Goal: Find specific page/section: Find specific page/section

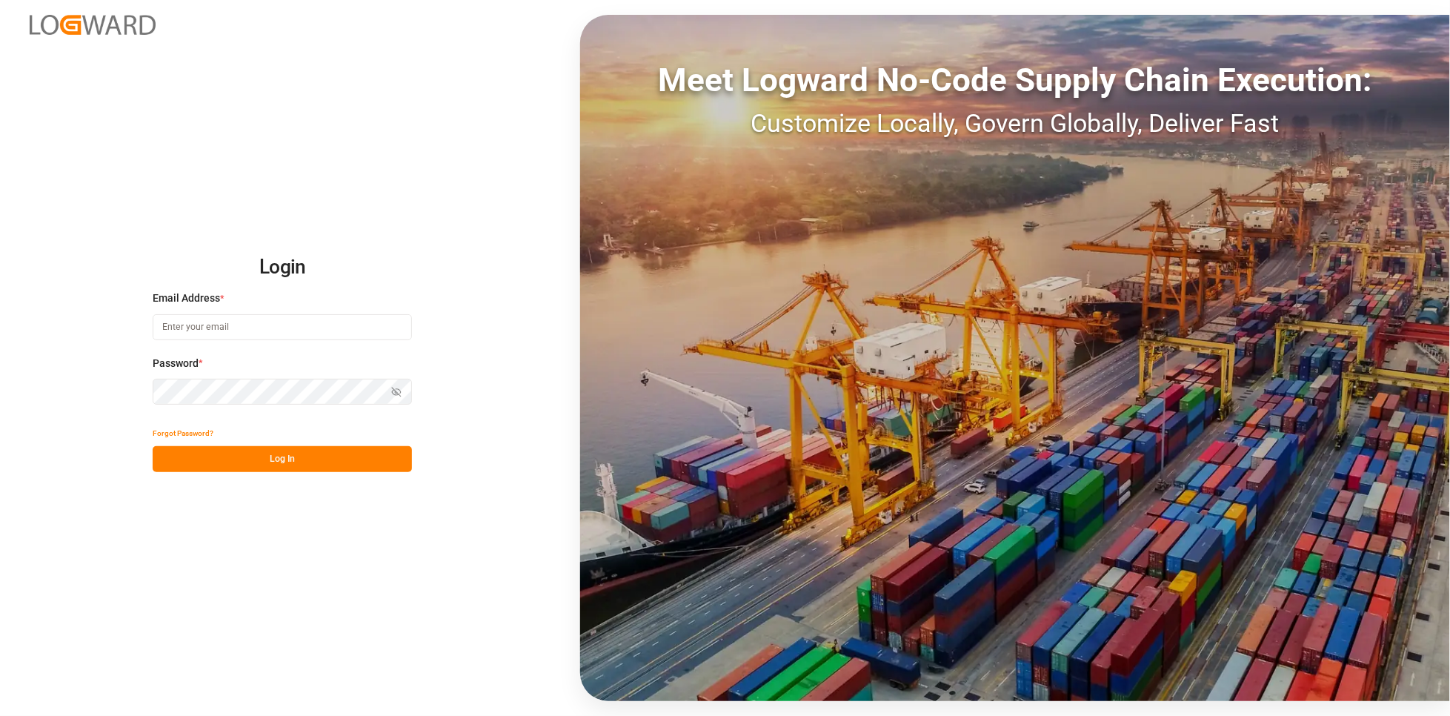
type input "karla.chavez@leschaco.com"
click at [280, 461] on button "Log In" at bounding box center [282, 459] width 259 height 26
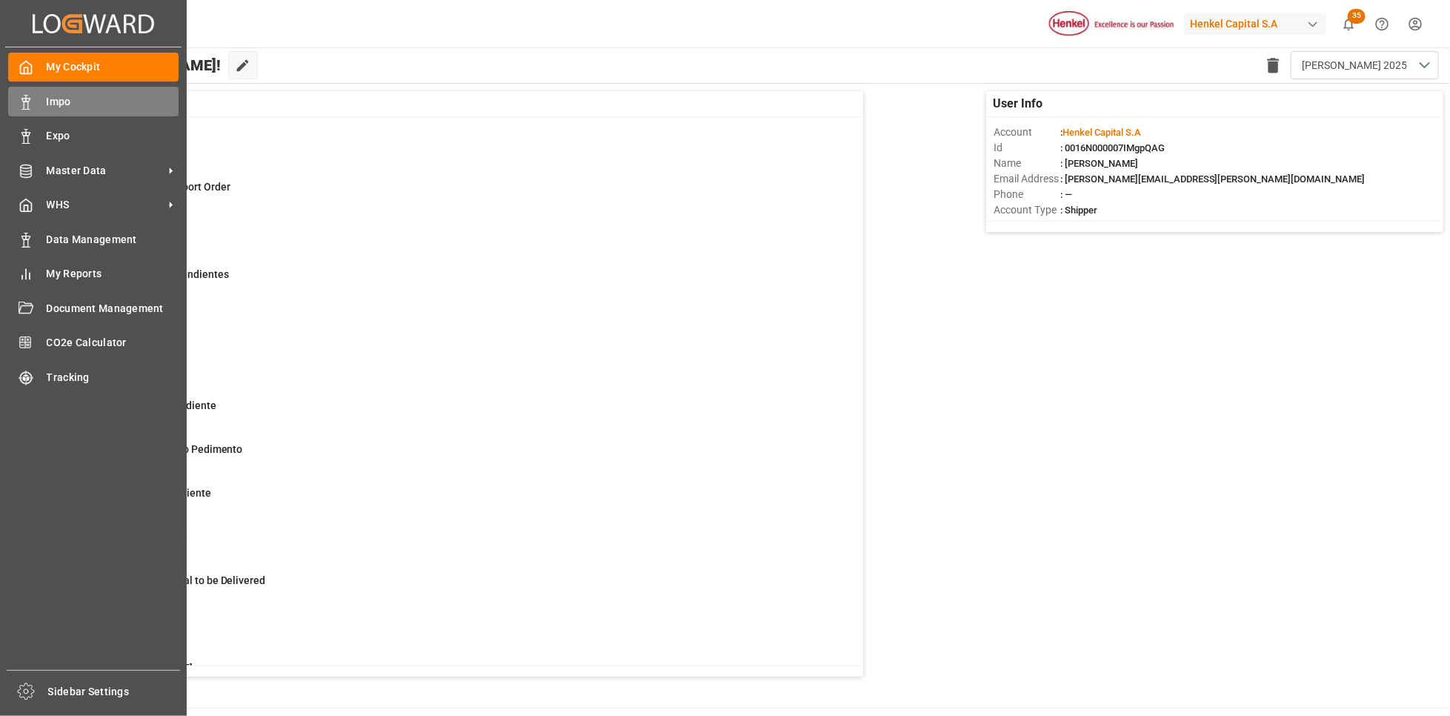
click at [50, 98] on span "Impo" at bounding box center [113, 102] width 133 height 16
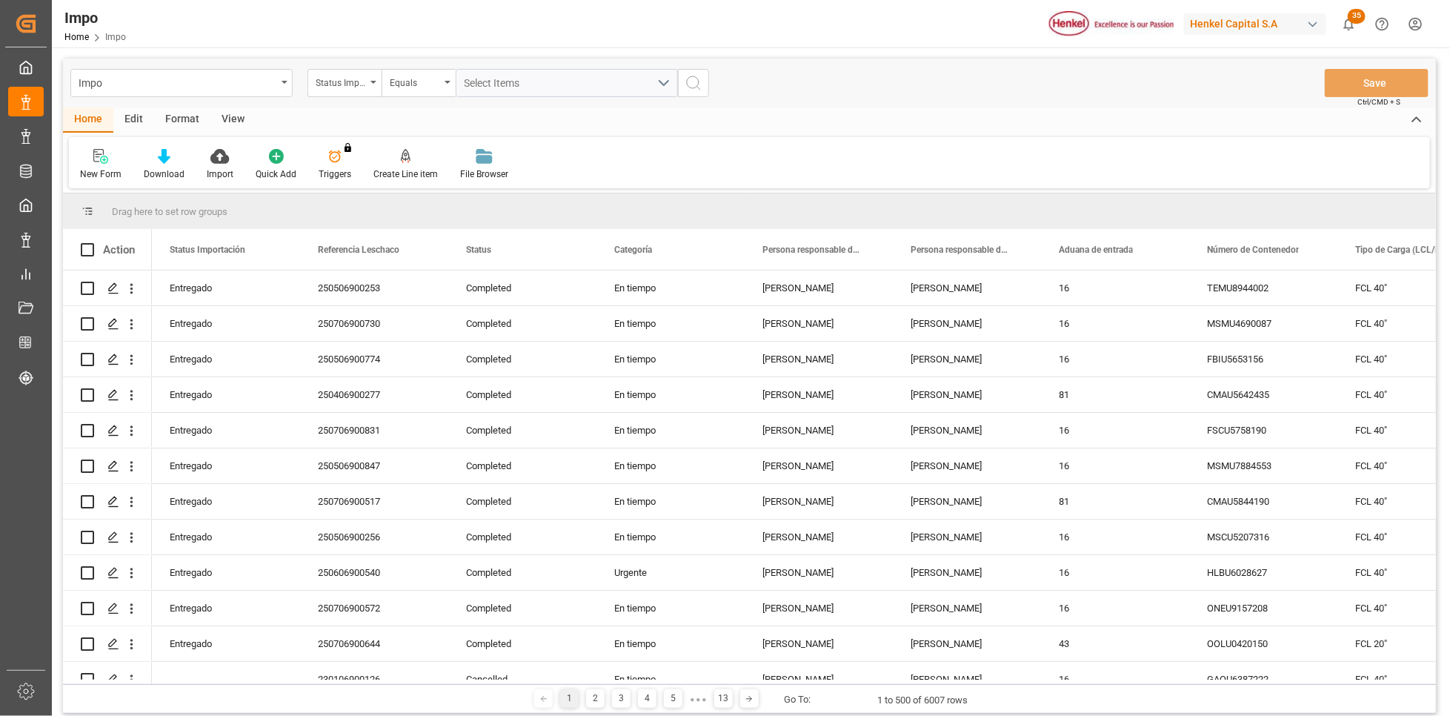
click at [1308, 30] on div "button" at bounding box center [1313, 24] width 15 height 15
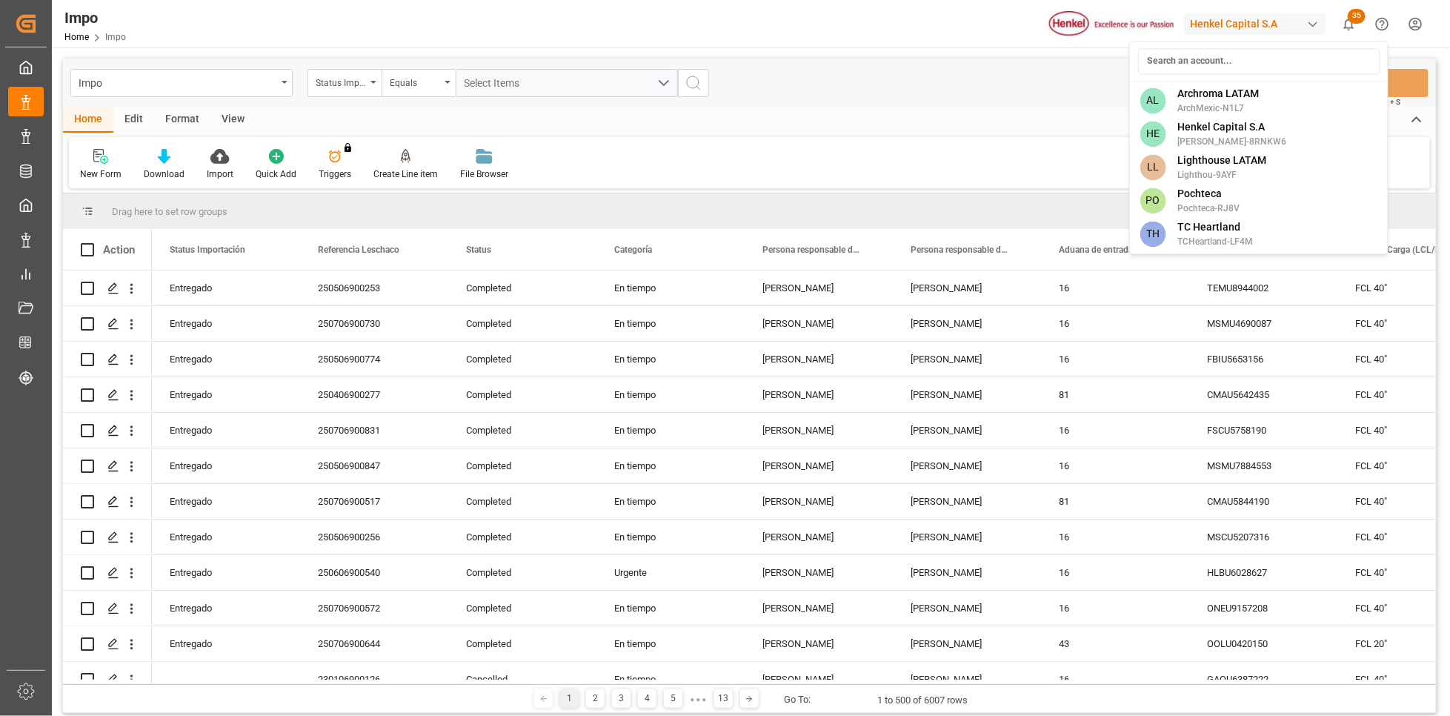
click at [1315, 18] on html "Created by potrace 1.15, written by Peter Selinger 2001-2017 Created by potrace…" at bounding box center [725, 358] width 1450 height 716
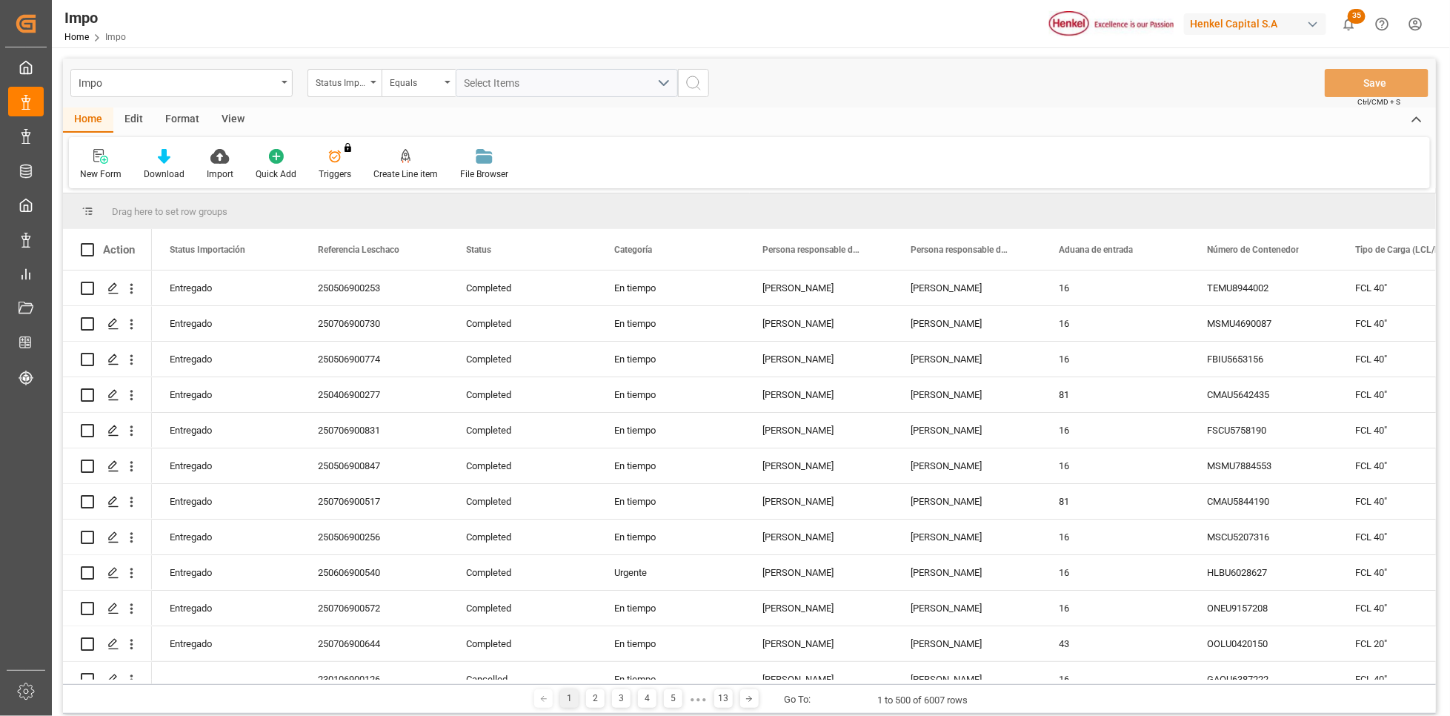
click at [1316, 23] on div "button" at bounding box center [1313, 24] width 15 height 15
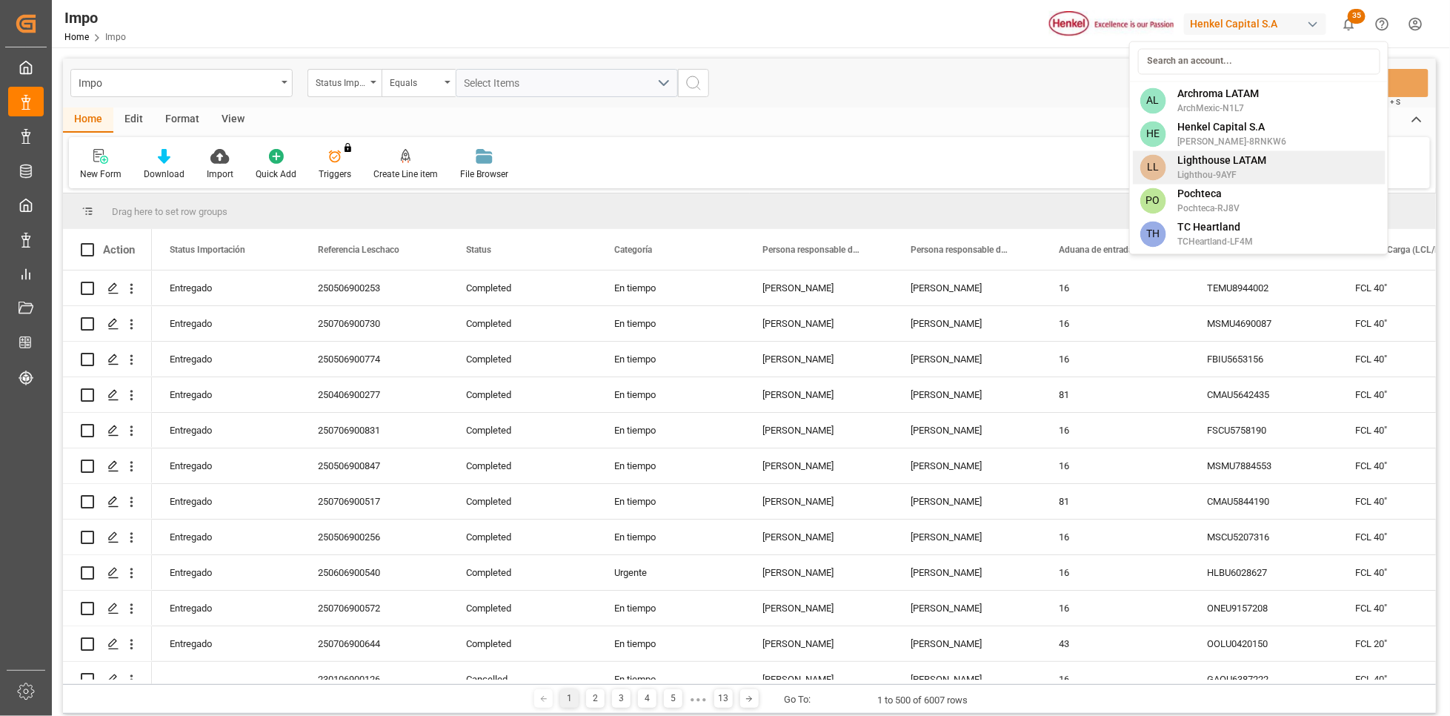
click at [1236, 172] on span "Lighthou-9AYF" at bounding box center [1222, 175] width 89 height 13
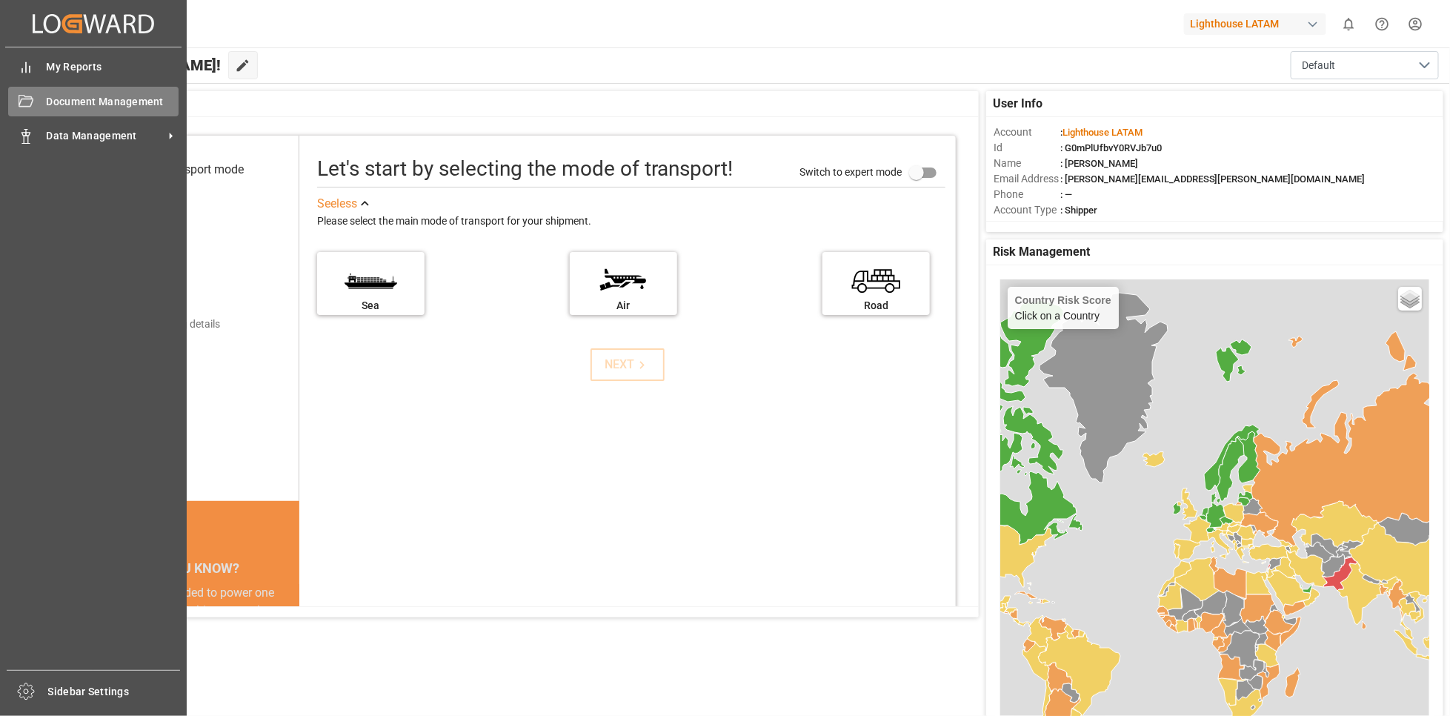
click at [96, 107] on span "Document Management" at bounding box center [113, 102] width 133 height 16
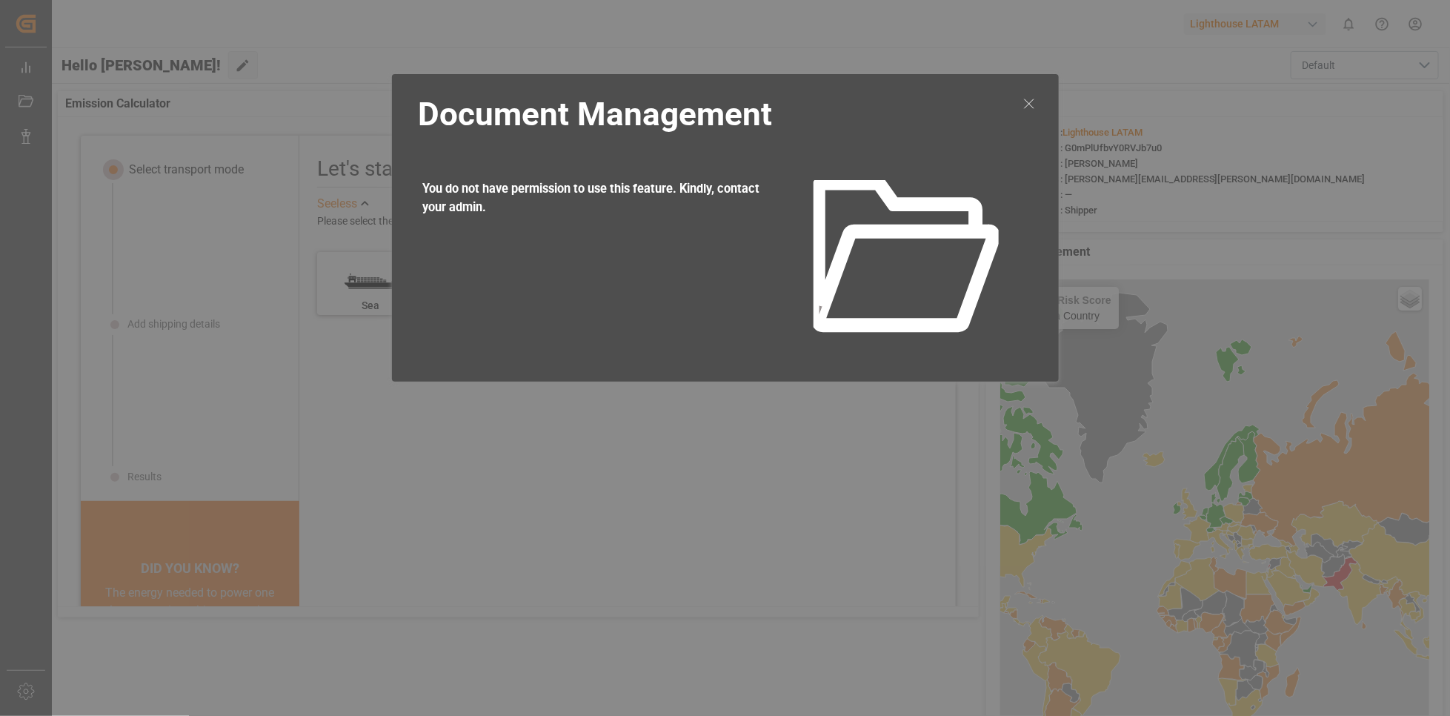
click at [1032, 103] on icon at bounding box center [1030, 104] width 18 height 18
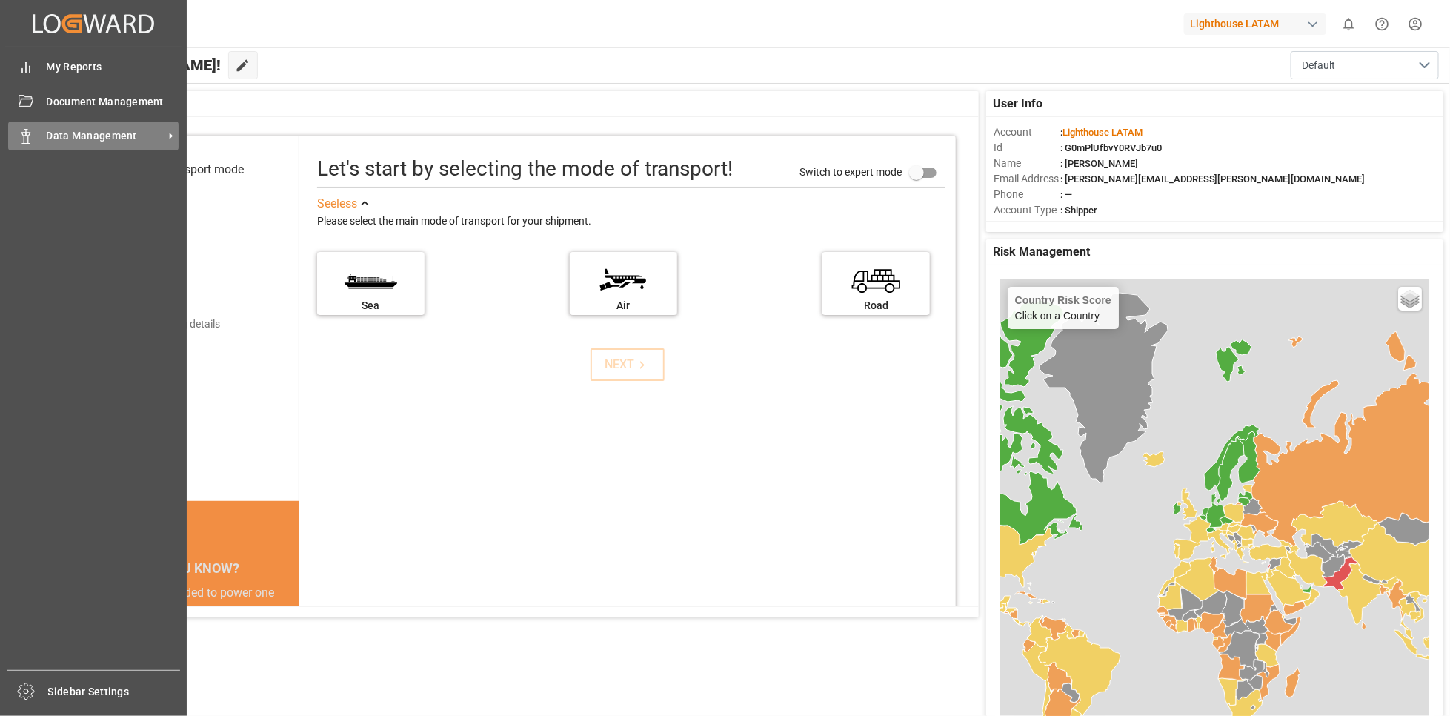
click at [22, 130] on icon at bounding box center [26, 136] width 15 height 15
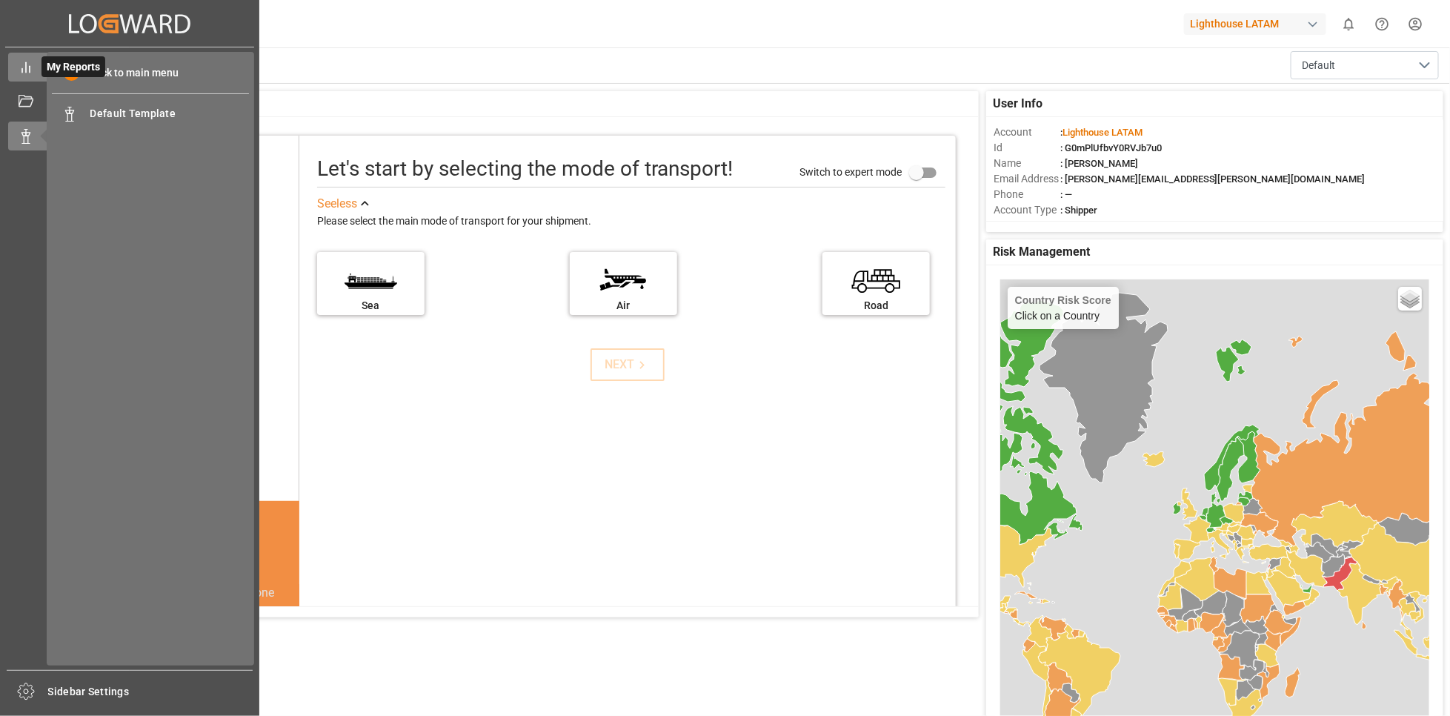
click at [33, 71] on div "My Reports My Reports" at bounding box center [129, 67] width 243 height 29
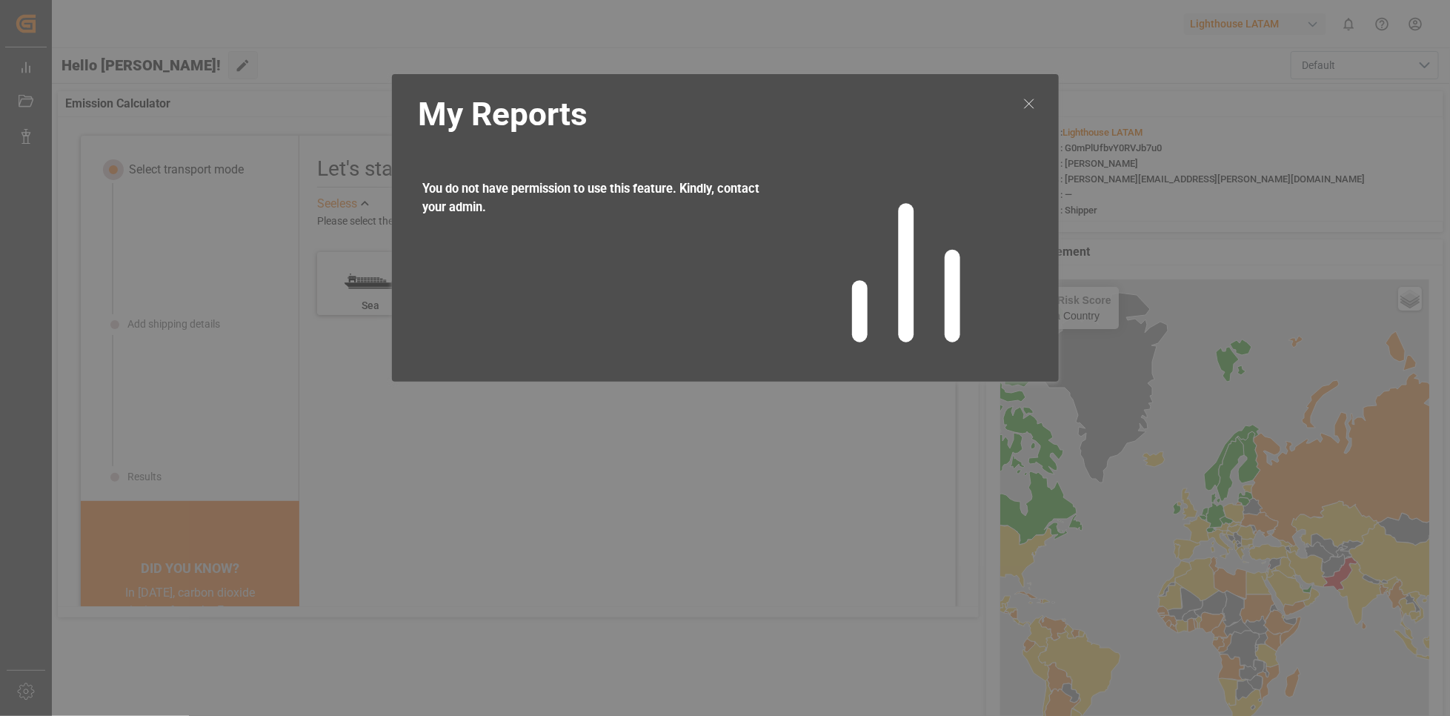
click at [1026, 102] on icon at bounding box center [1030, 104] width 18 height 18
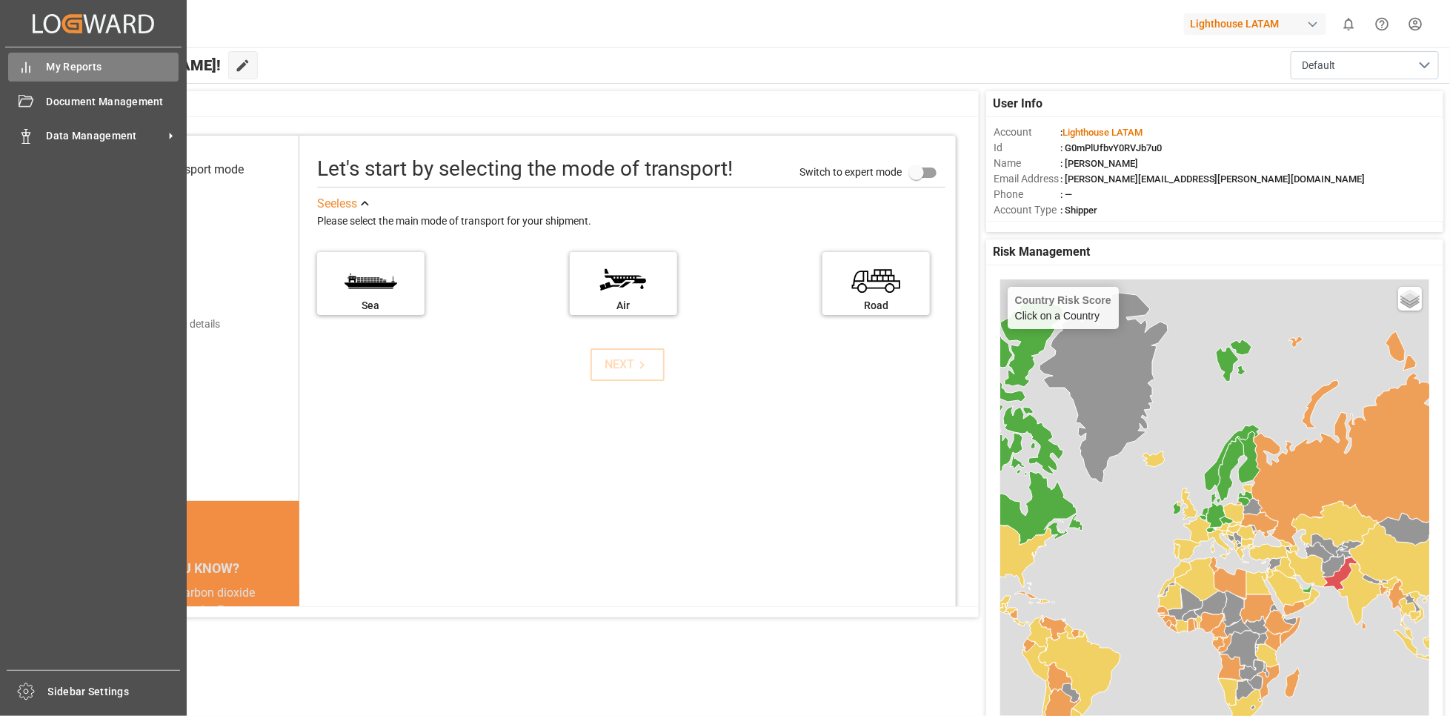
click at [51, 64] on span "My Reports" at bounding box center [113, 67] width 133 height 16
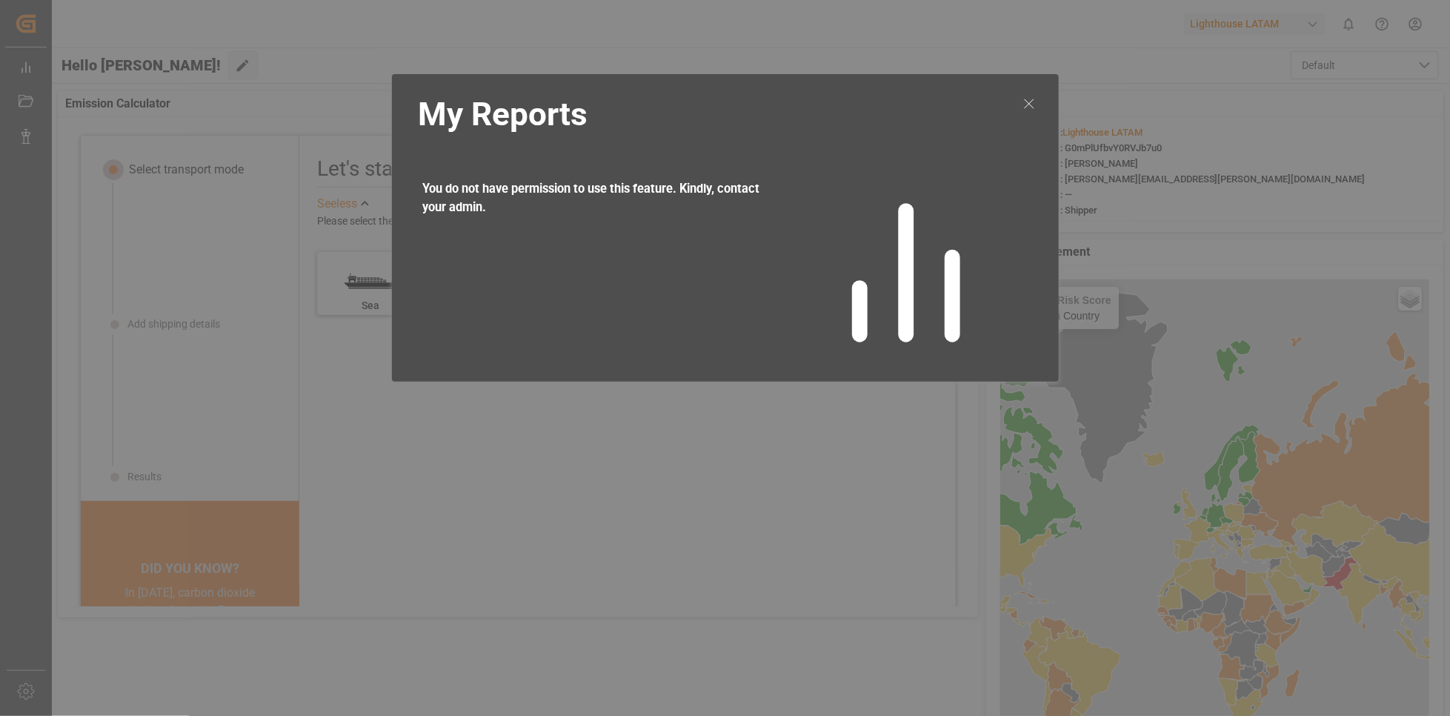
click at [1023, 93] on div at bounding box center [1029, 228] width 28 height 276
click at [1029, 96] on icon at bounding box center [1030, 104] width 18 height 18
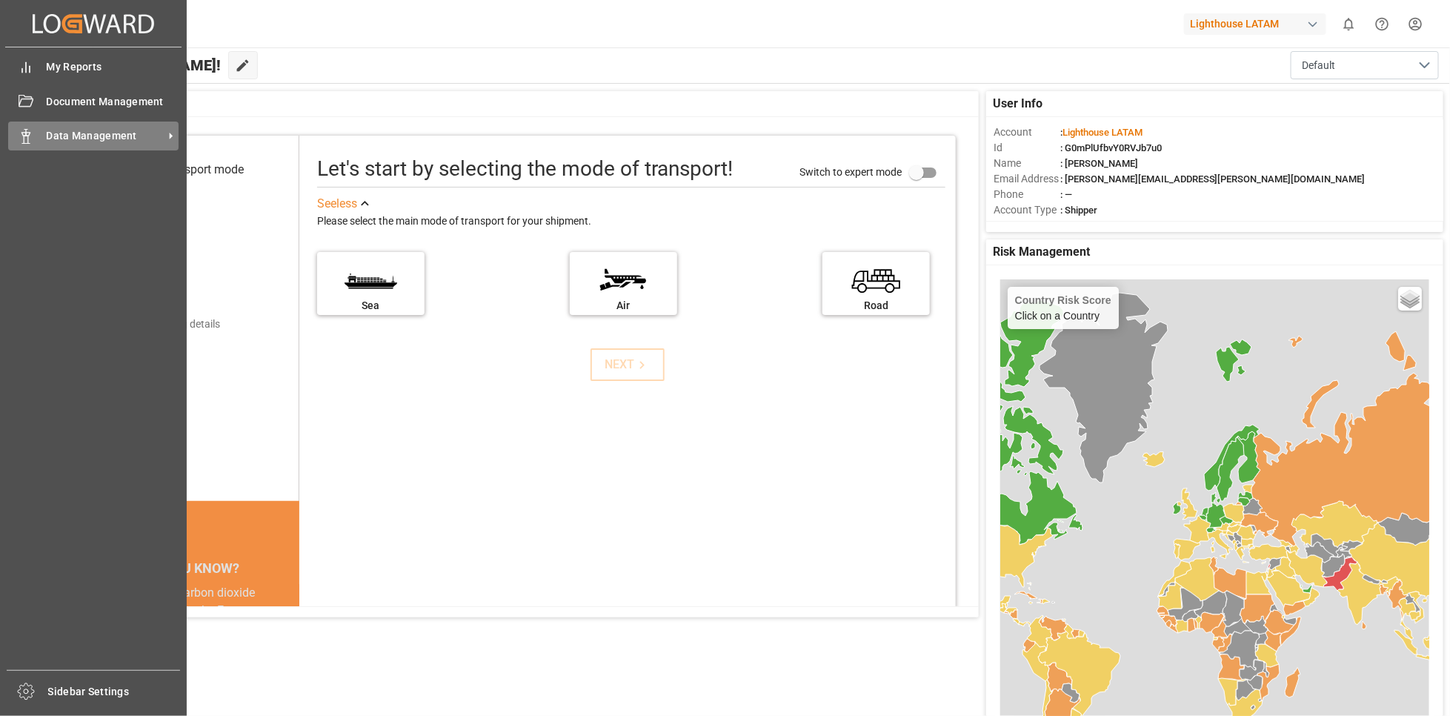
click at [67, 145] on div "Data Management Data Management" at bounding box center [93, 136] width 170 height 29
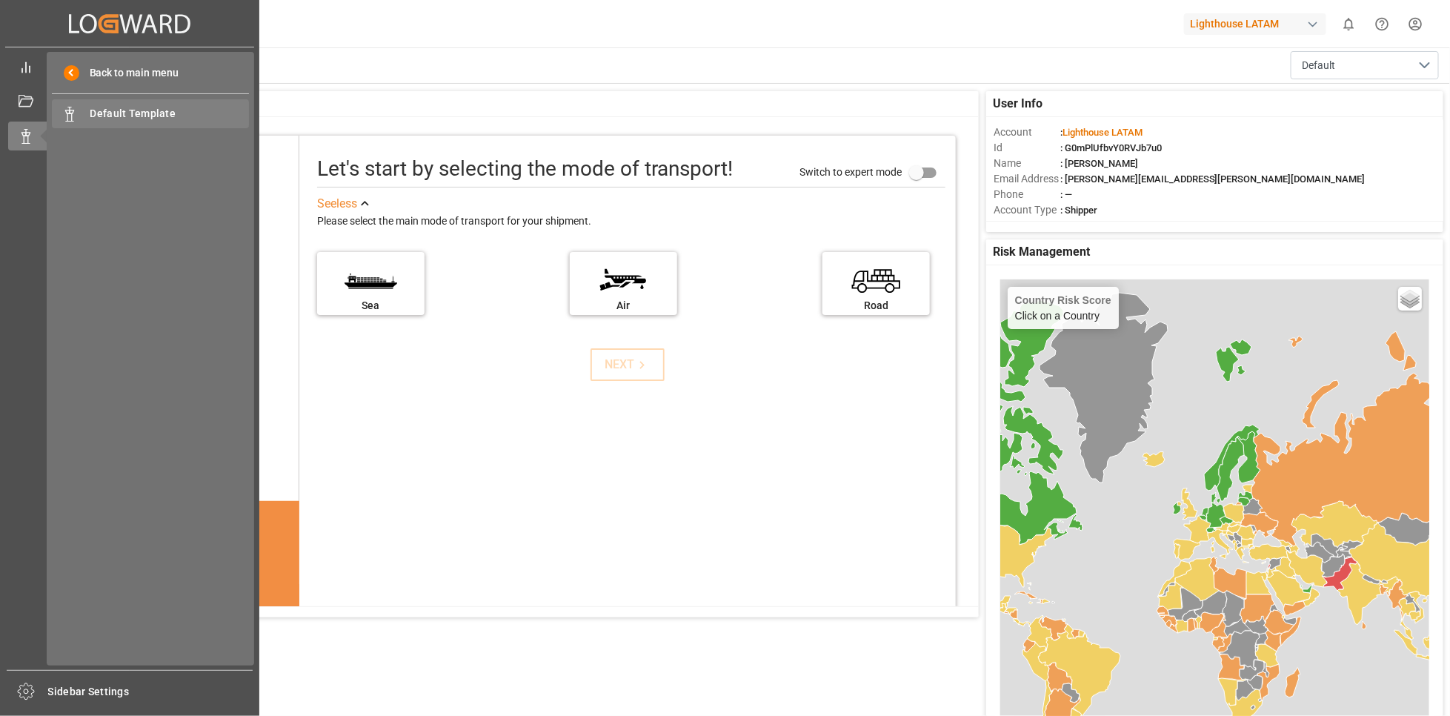
click at [123, 105] on div "Default Template Default Template" at bounding box center [150, 113] width 197 height 29
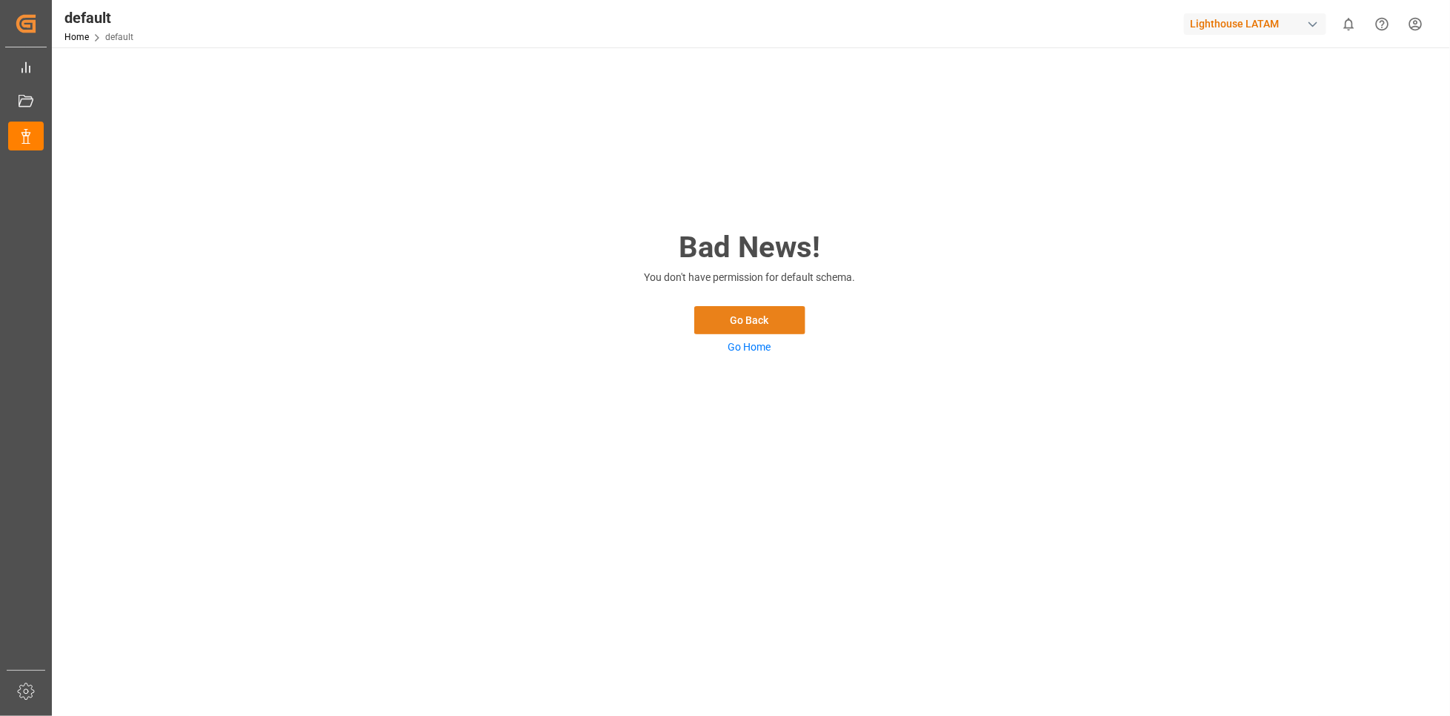
click at [755, 321] on button "Go Back" at bounding box center [749, 320] width 111 height 28
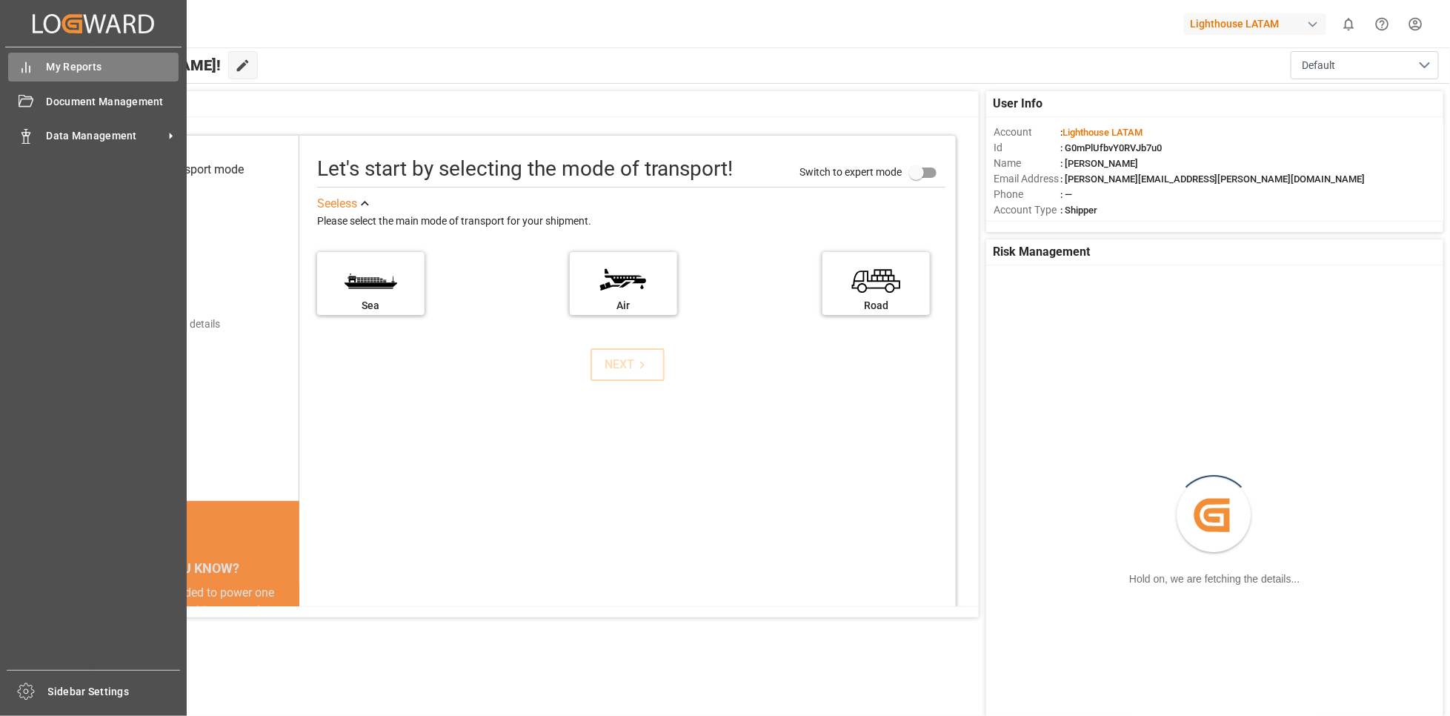
click at [41, 64] on div "My Reports My Reports" at bounding box center [93, 67] width 170 height 29
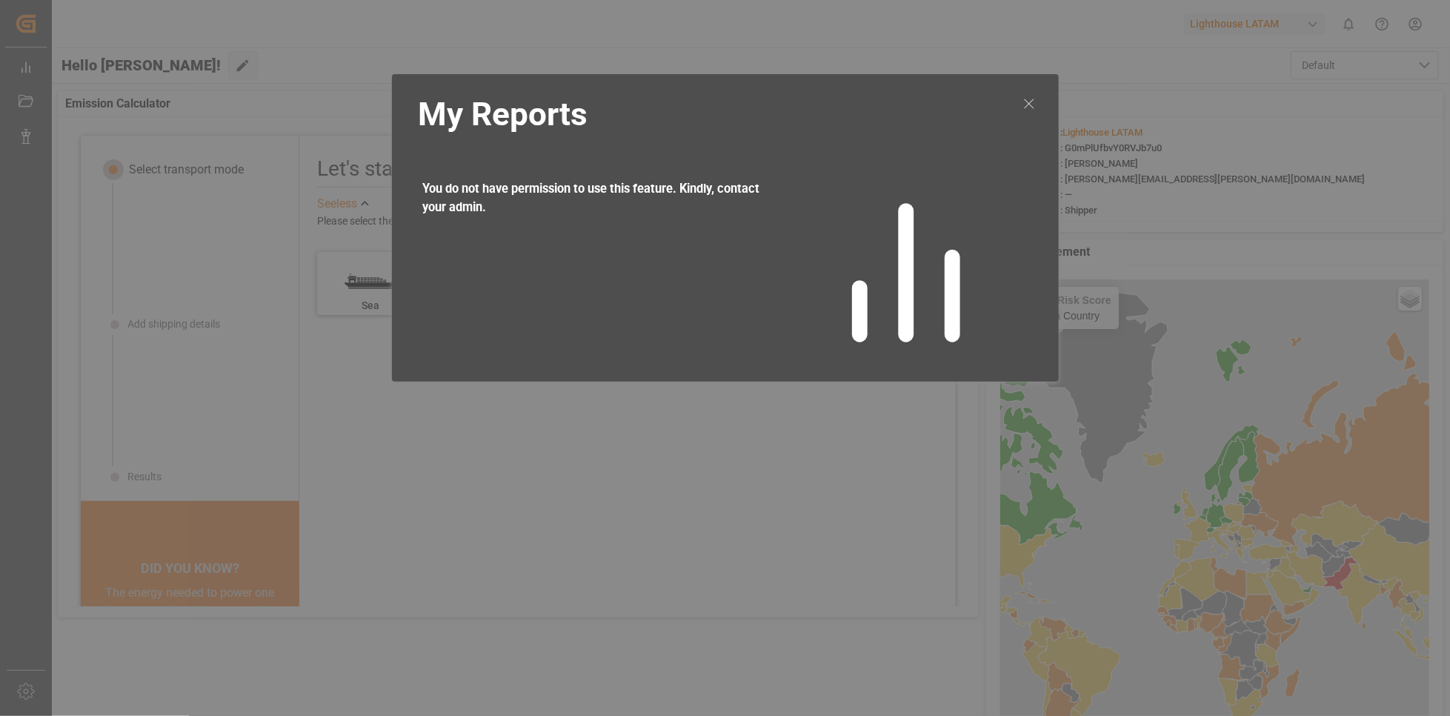
click at [1030, 98] on icon at bounding box center [1030, 104] width 18 height 18
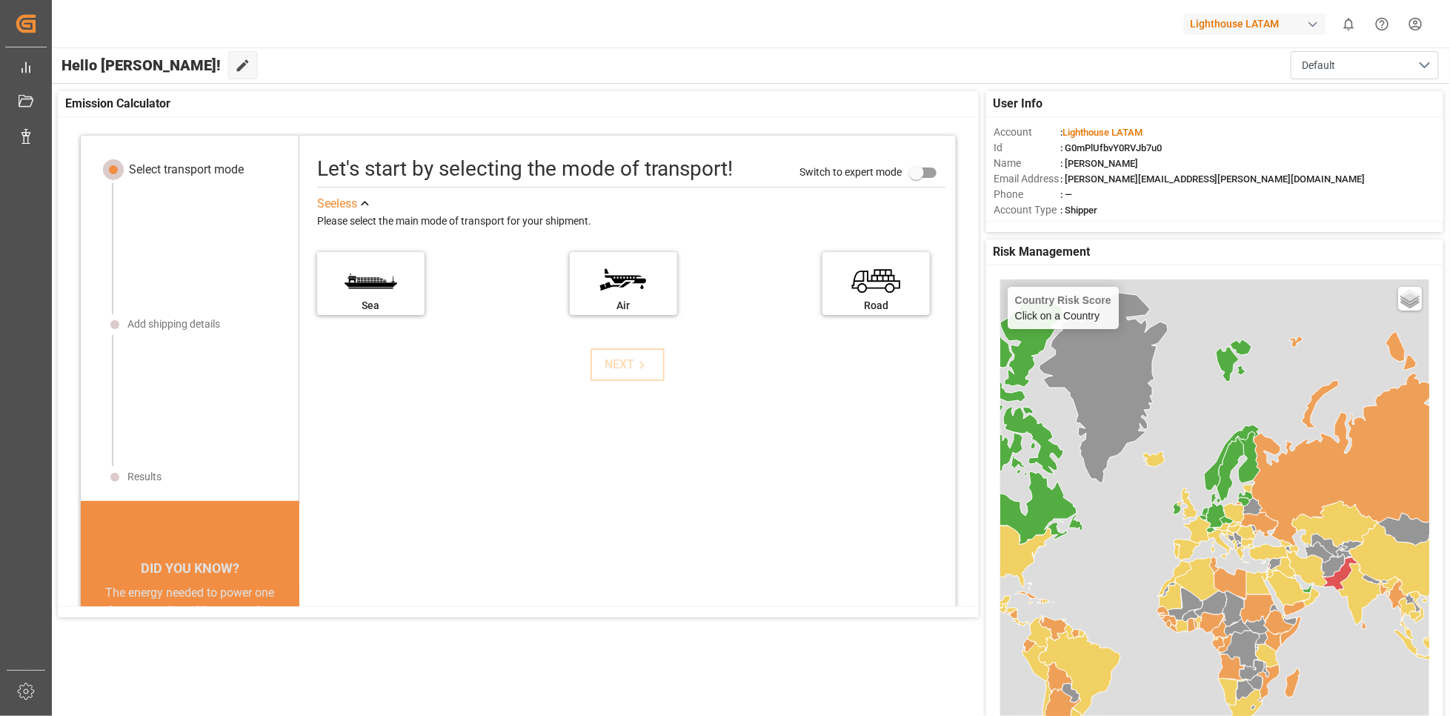
click at [1304, 23] on div "Lighthouse LATAM" at bounding box center [1255, 23] width 142 height 21
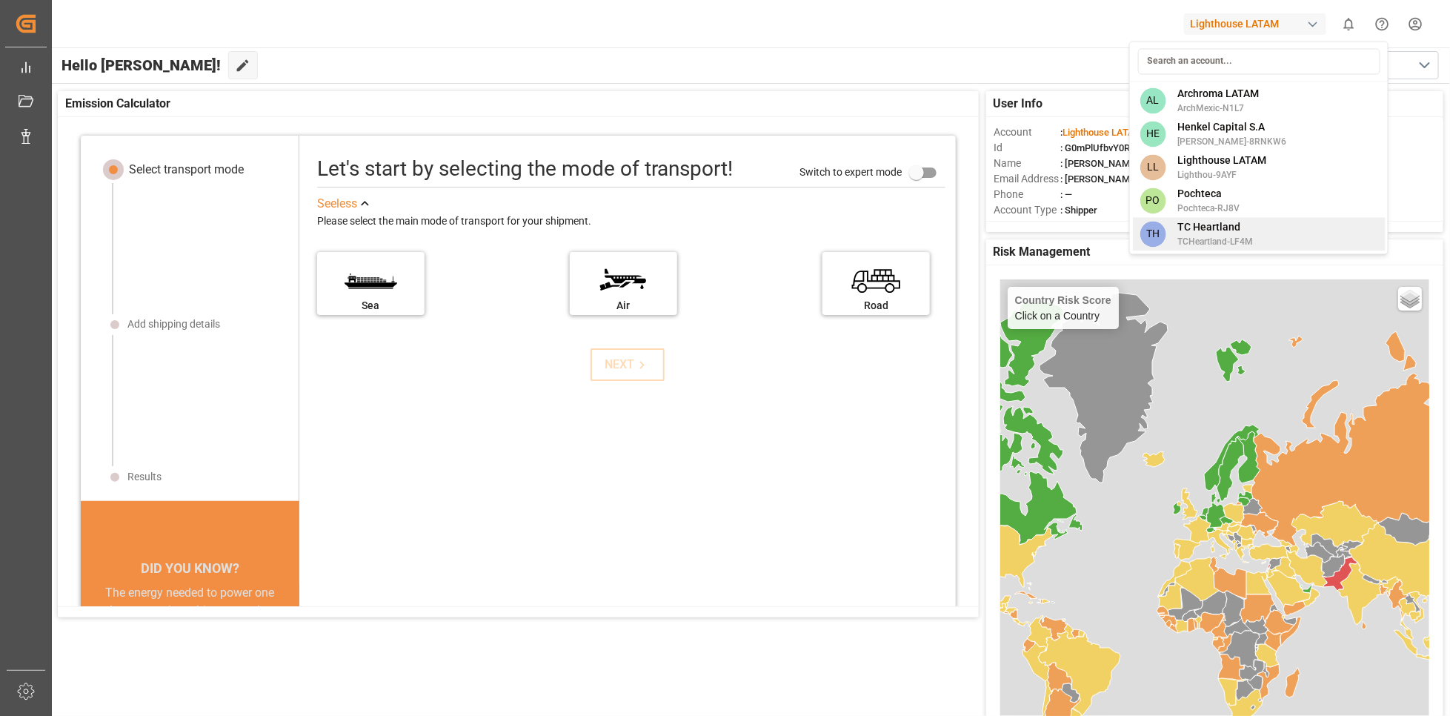
click at [1299, 223] on div "TH TC Heartland TCHeartland-LF4M" at bounding box center [1259, 234] width 253 height 33
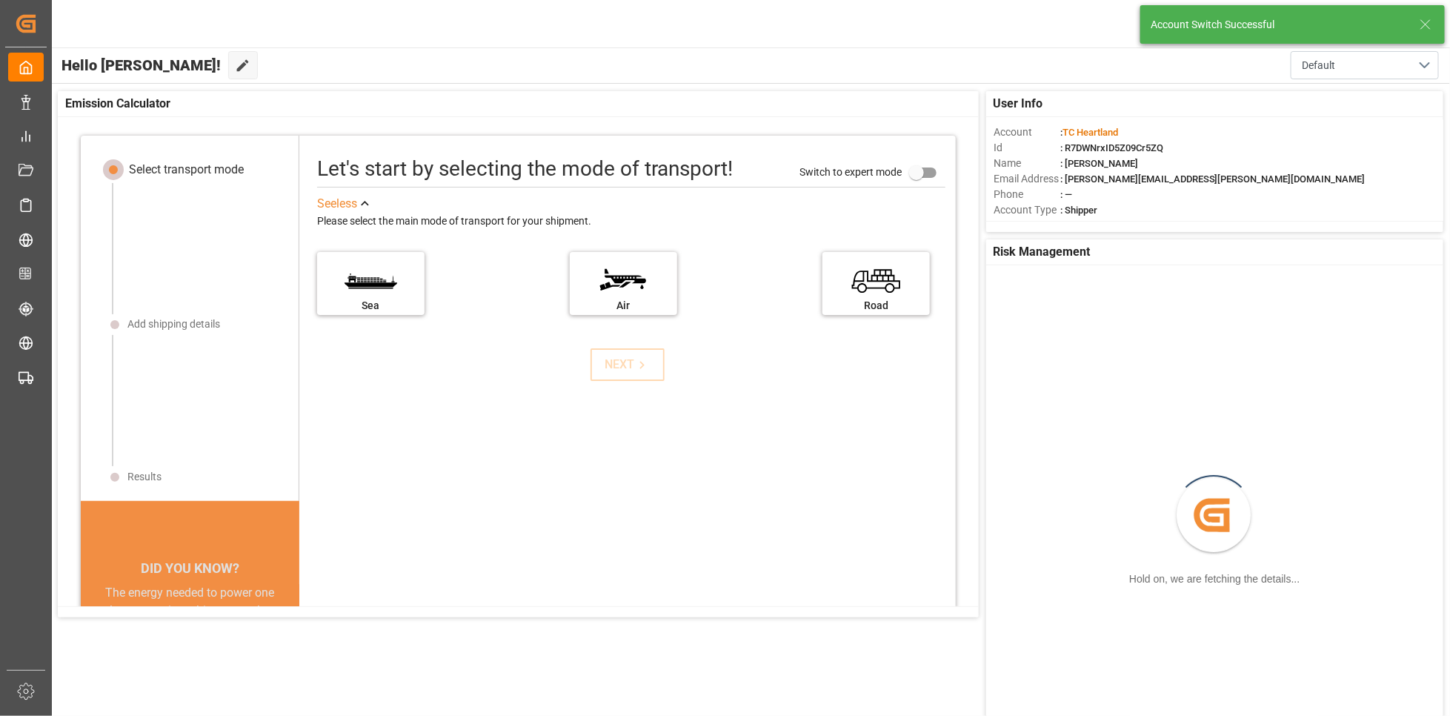
click at [1422, 23] on icon at bounding box center [1426, 25] width 18 height 18
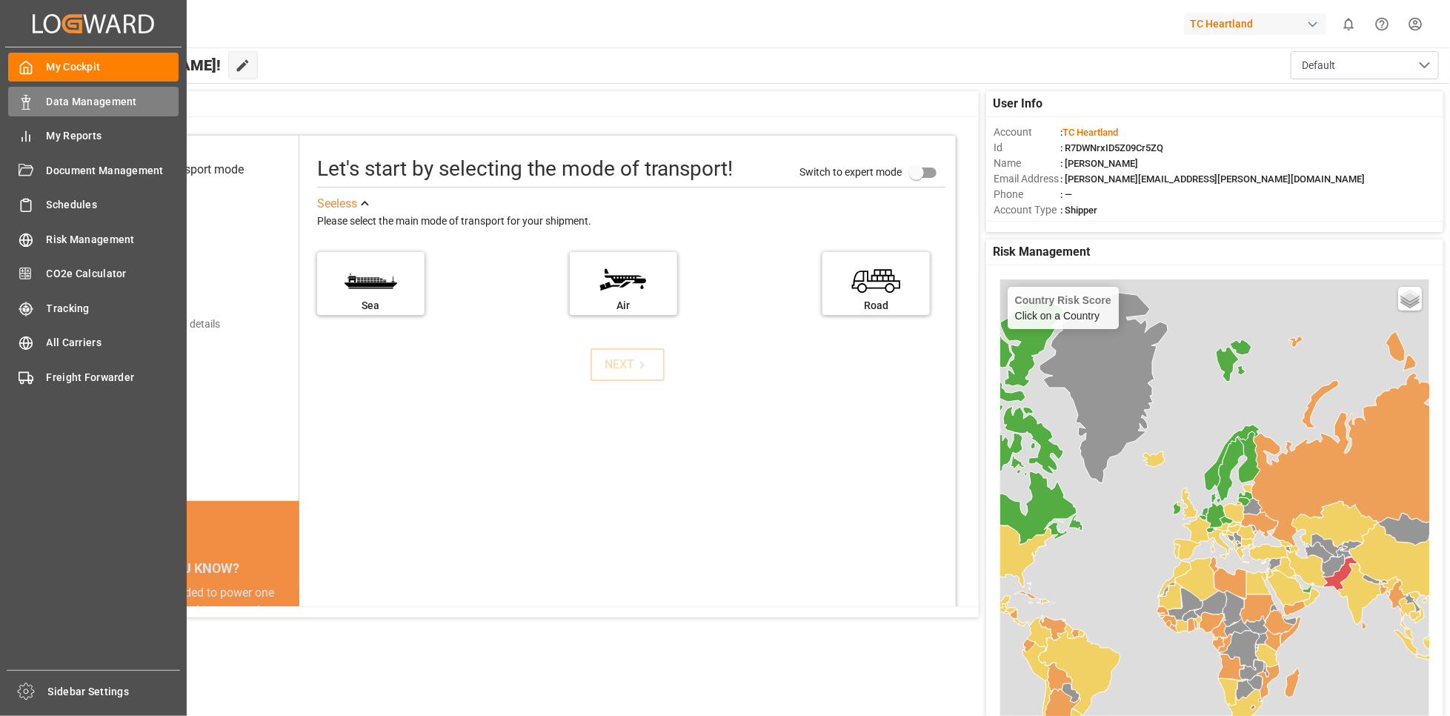
click at [99, 107] on span "Data Management" at bounding box center [113, 102] width 133 height 16
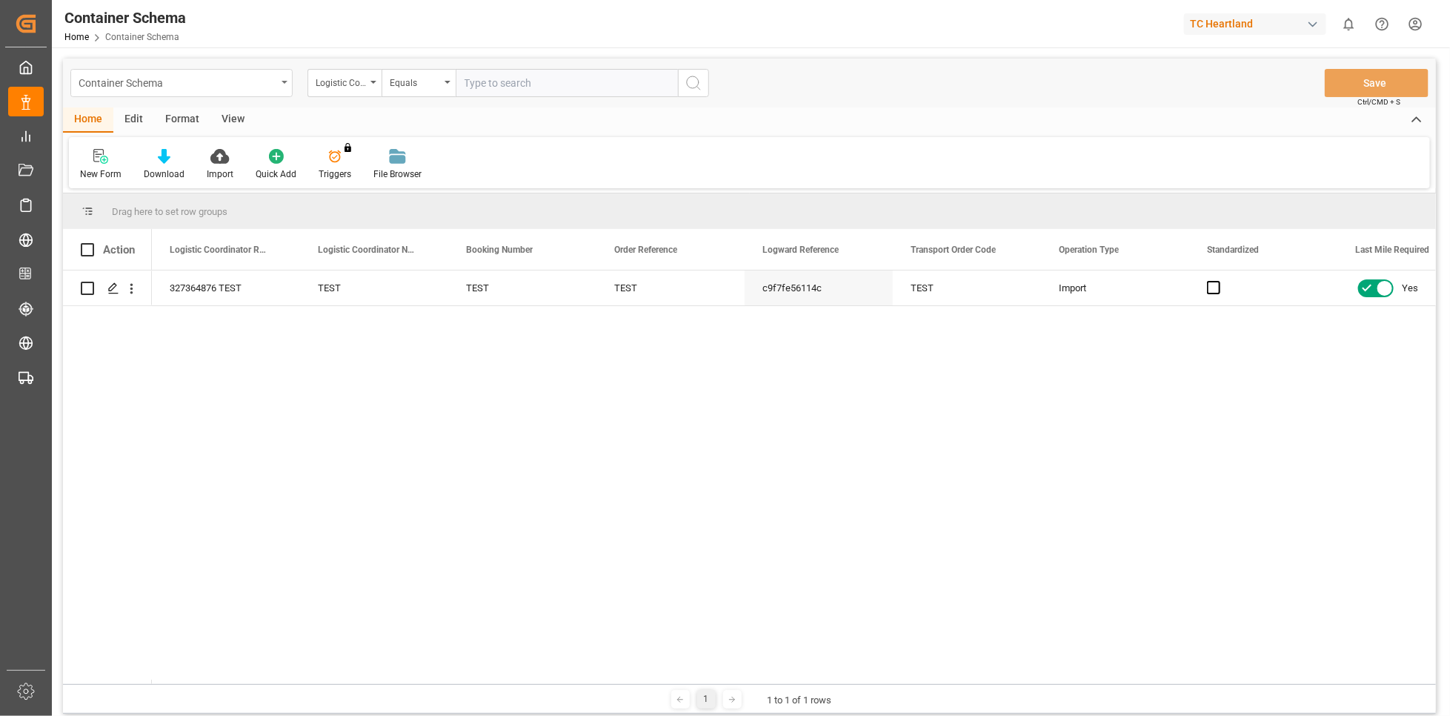
click at [281, 78] on div "Container Schema" at bounding box center [181, 83] width 222 height 28
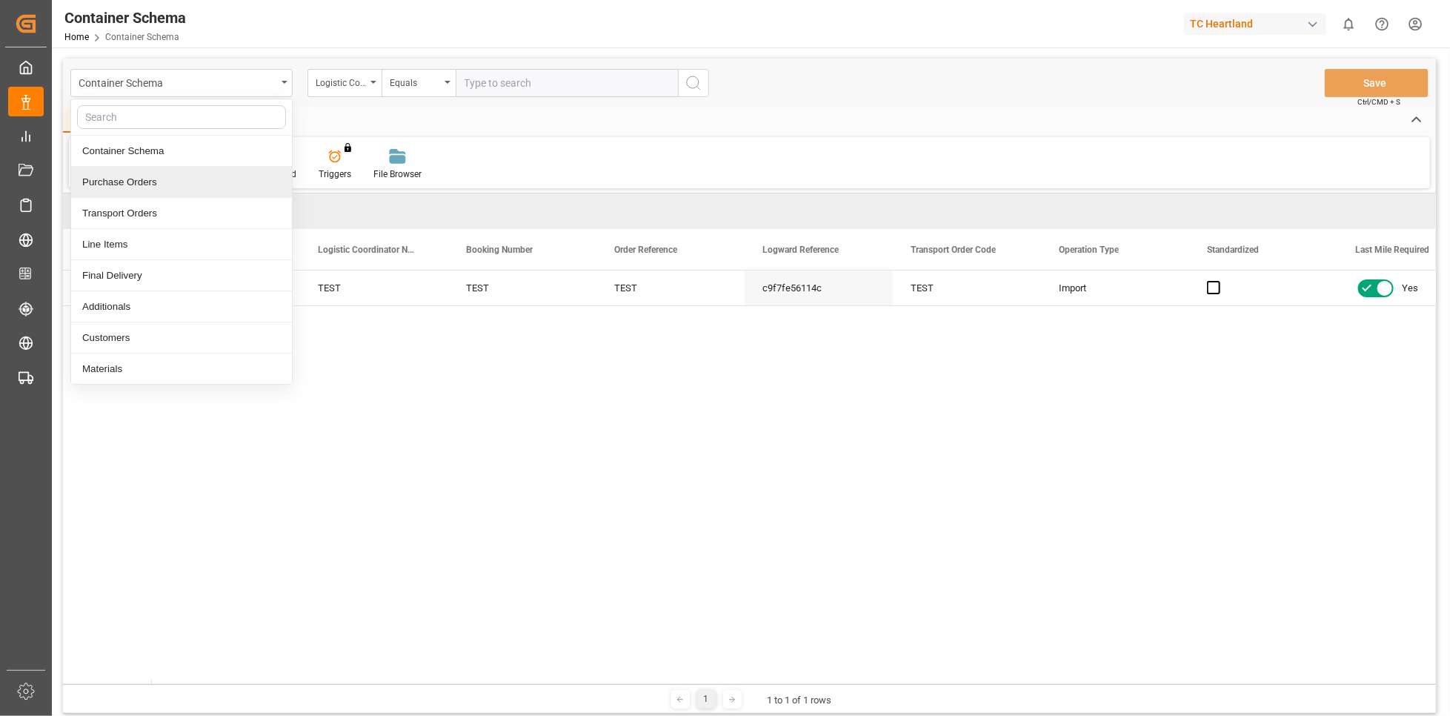
click at [163, 187] on div "Purchase Orders" at bounding box center [181, 182] width 221 height 31
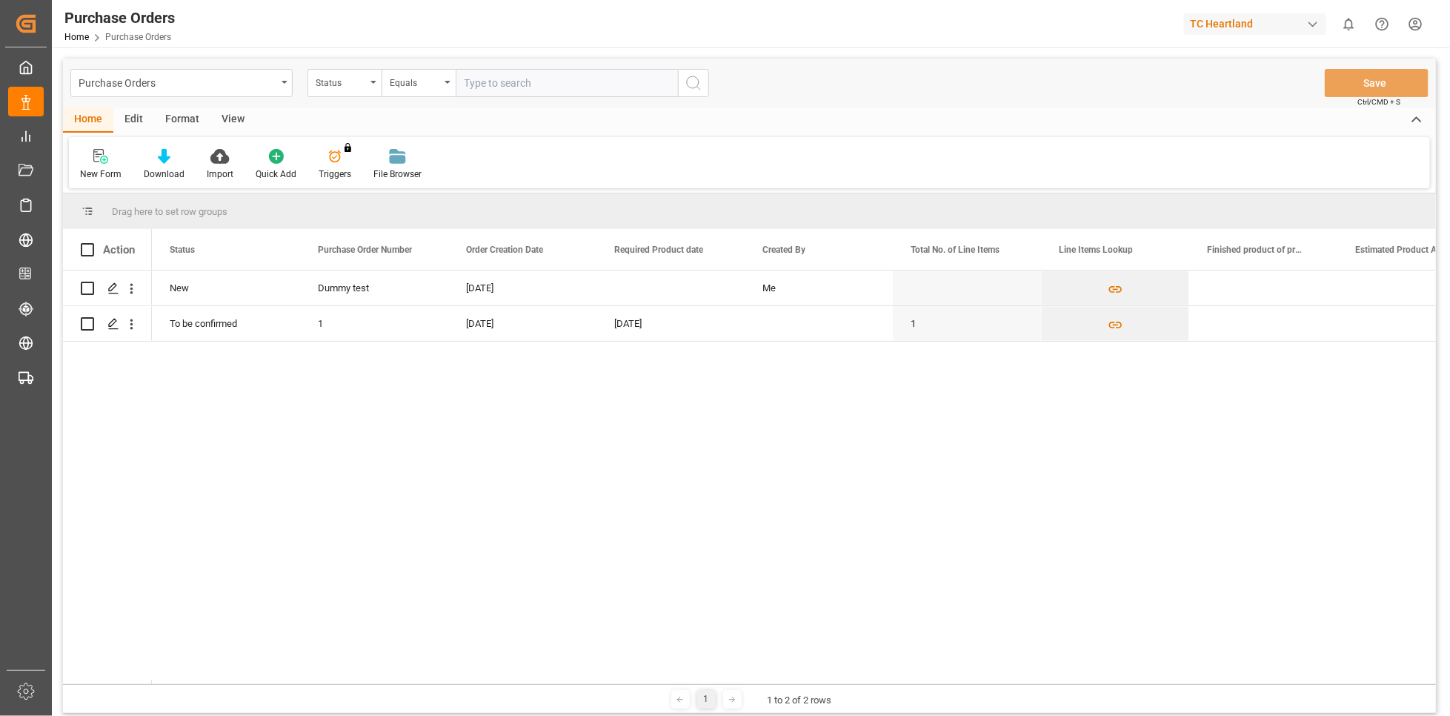
click at [1313, 23] on div "button" at bounding box center [1313, 24] width 15 height 15
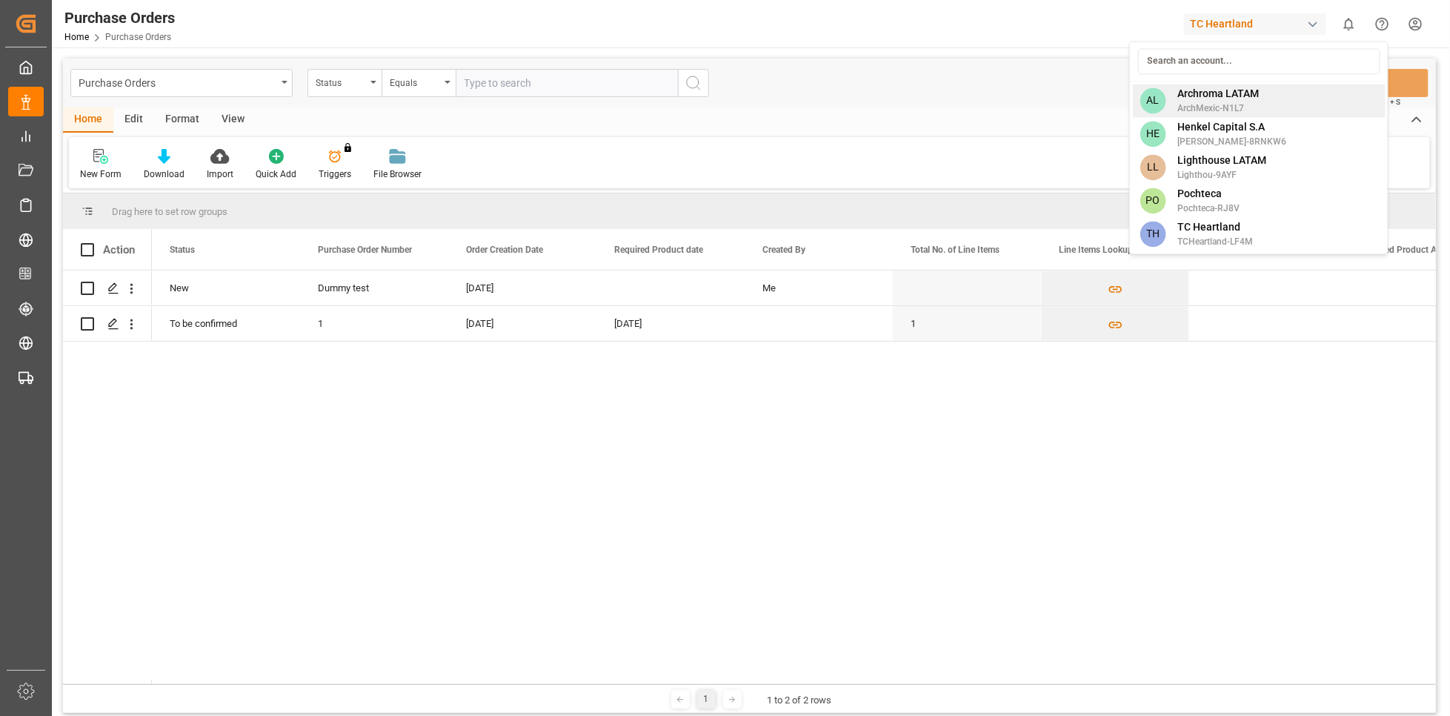
click at [1239, 112] on span "ArchMexic-N1L7" at bounding box center [1219, 108] width 82 height 13
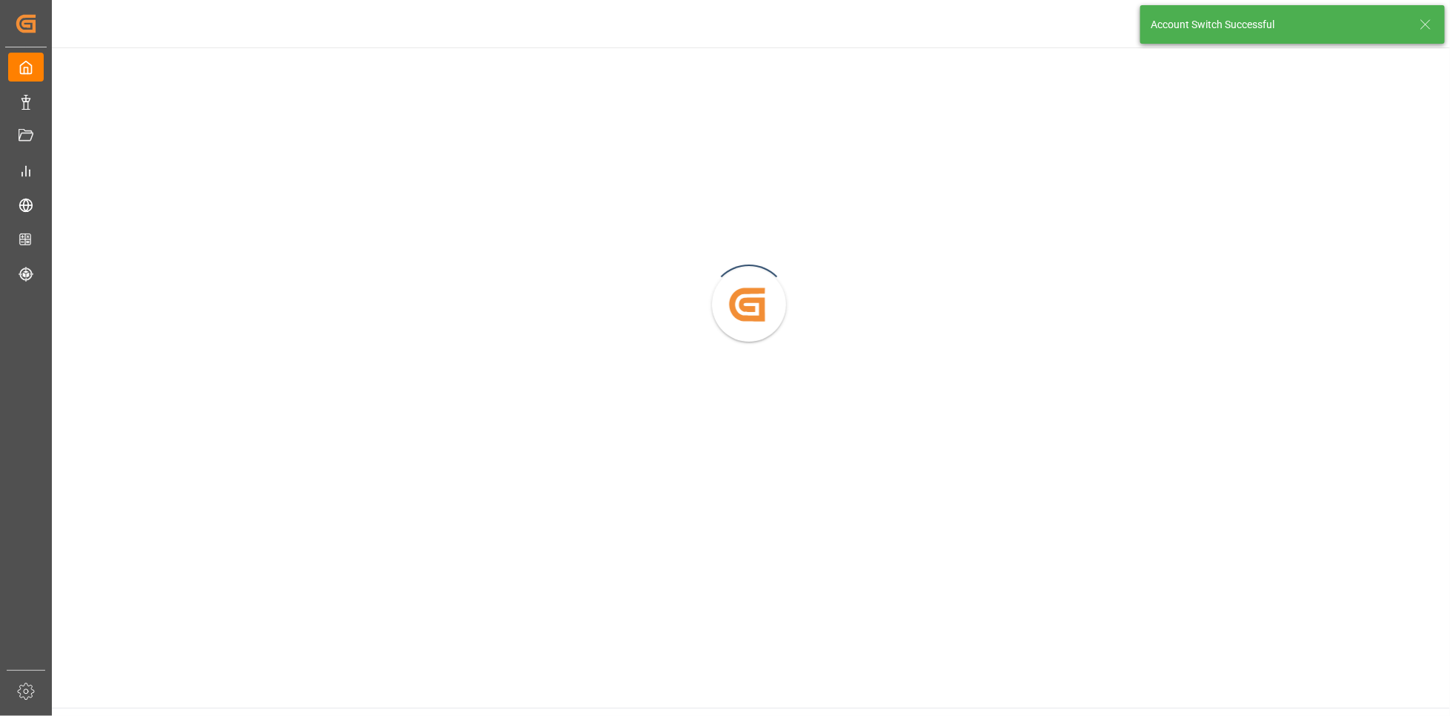
click at [1419, 19] on icon at bounding box center [1426, 25] width 18 height 18
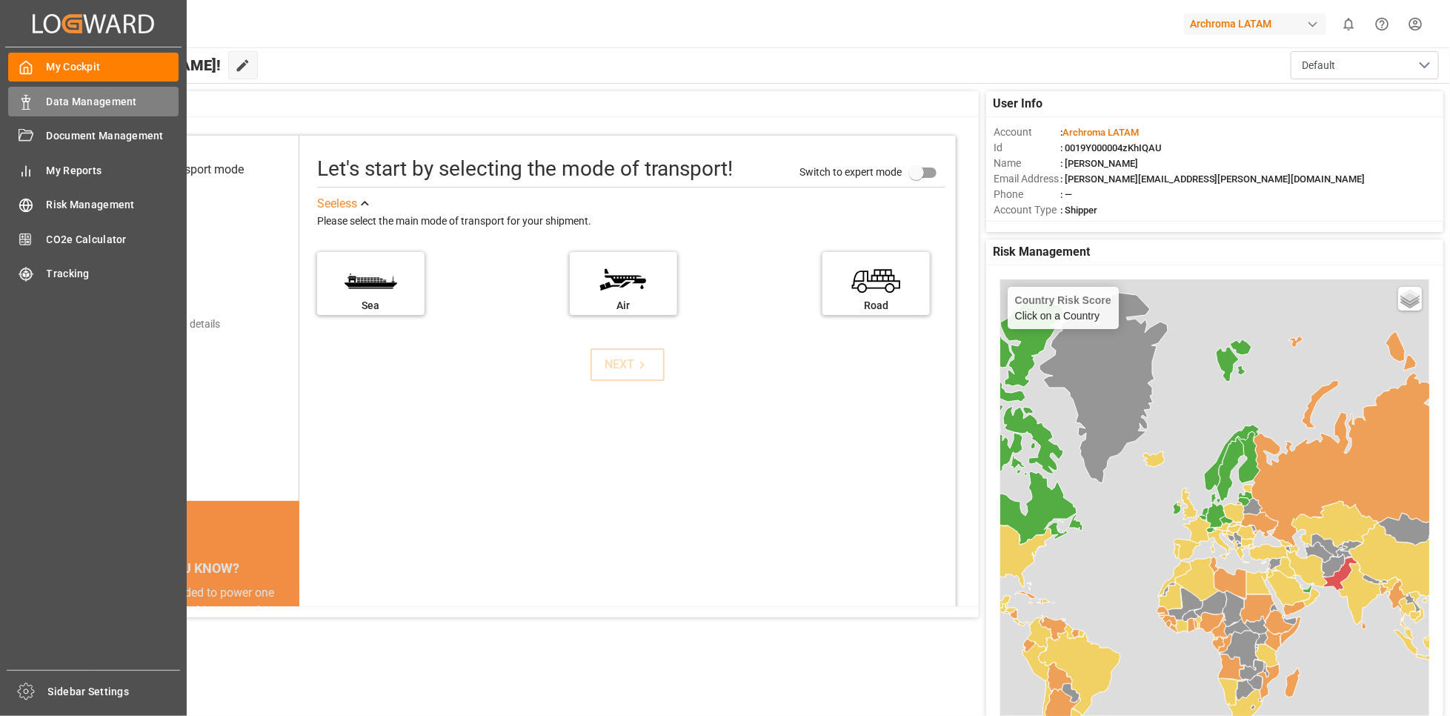
click at [98, 99] on span "Data Management" at bounding box center [113, 102] width 133 height 16
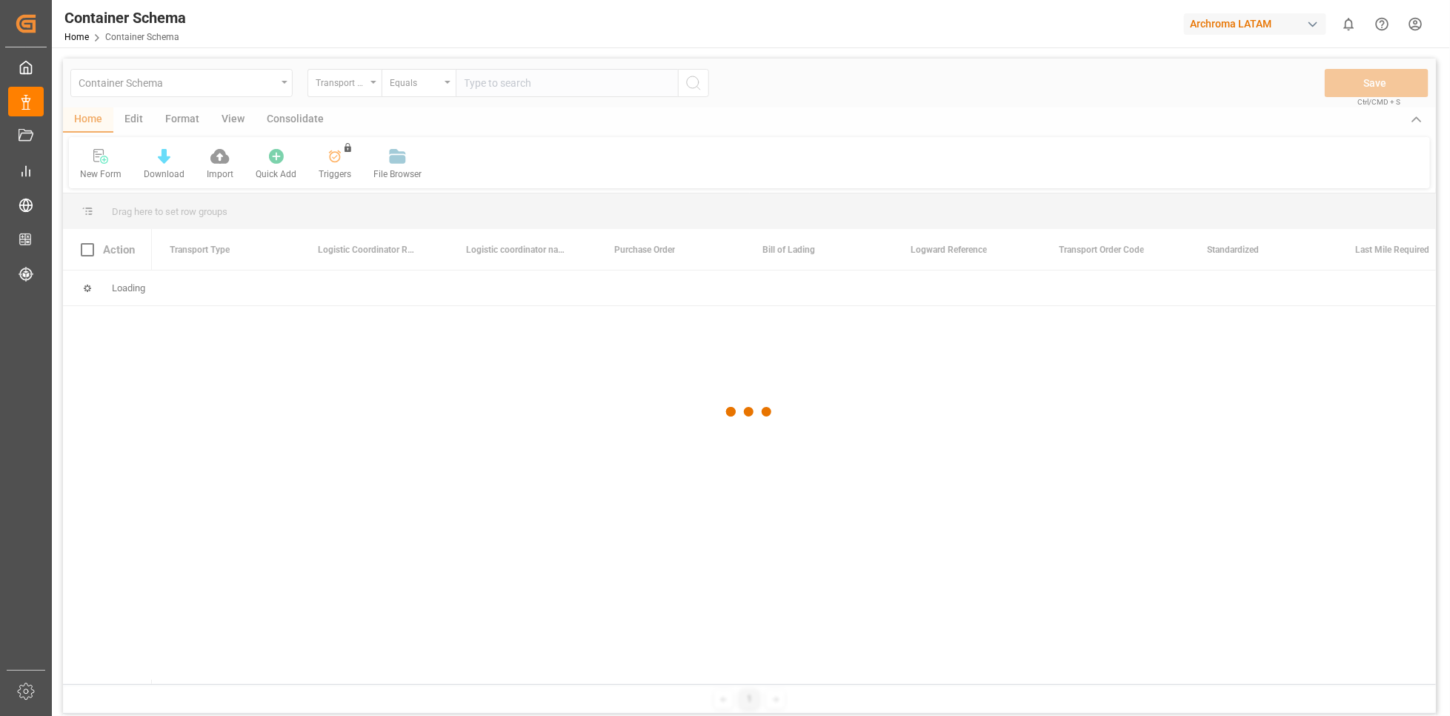
click at [280, 87] on div at bounding box center [749, 412] width 1373 height 707
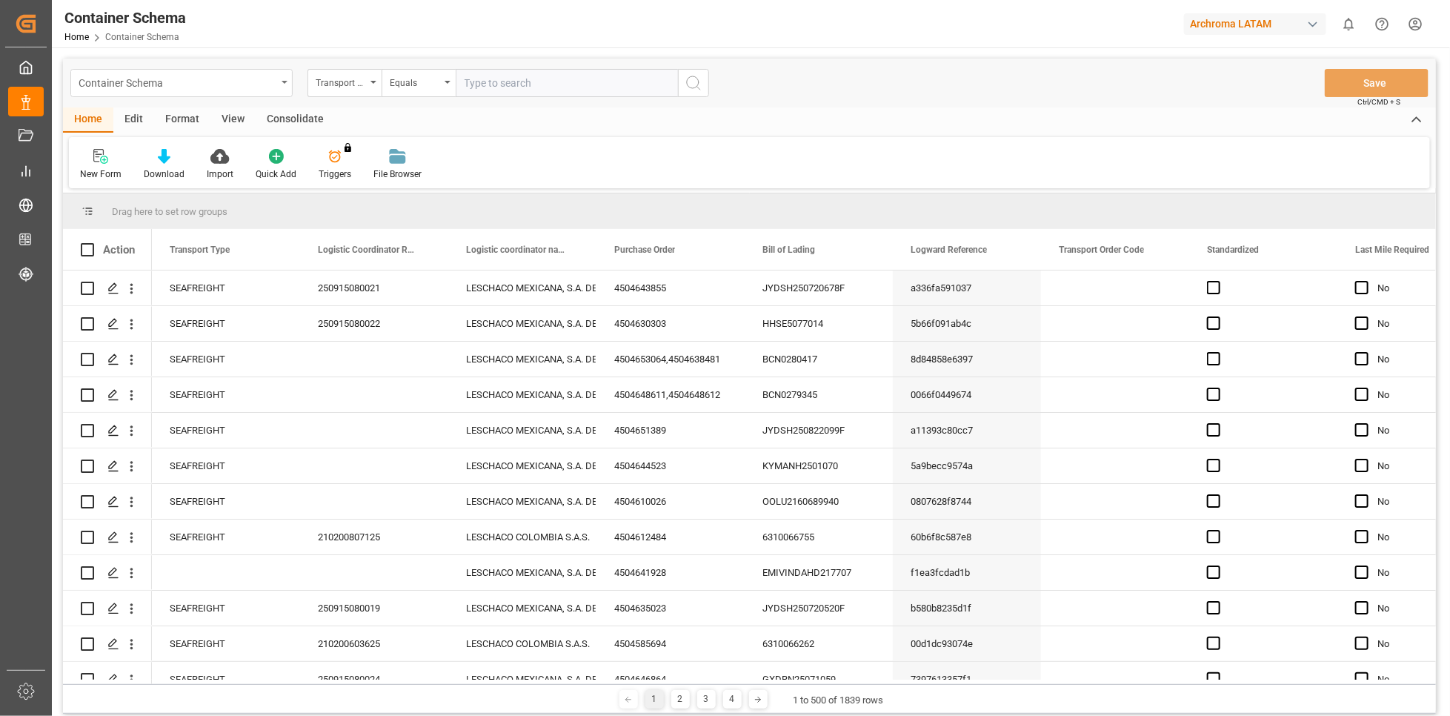
click at [279, 87] on div "Container Schema" at bounding box center [181, 83] width 222 height 28
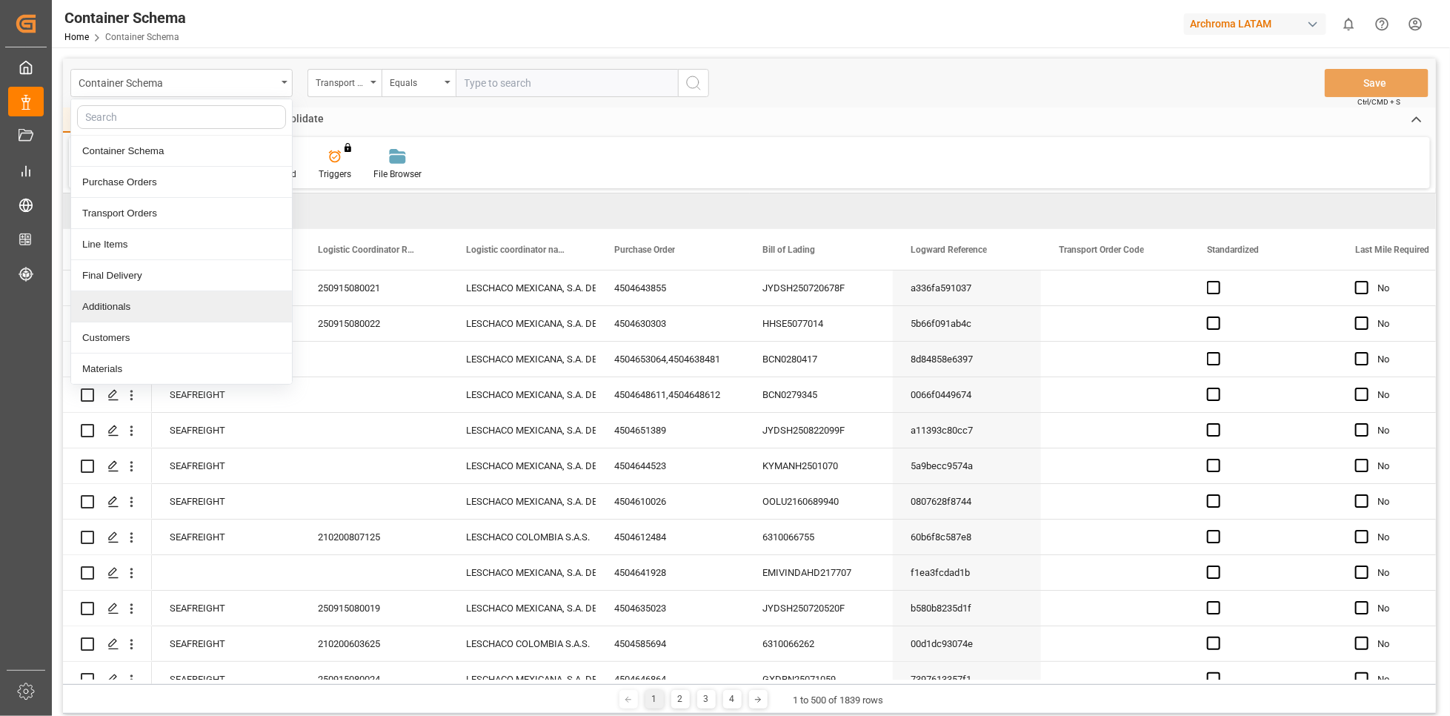
click at [136, 312] on div "Additionals" at bounding box center [181, 306] width 221 height 31
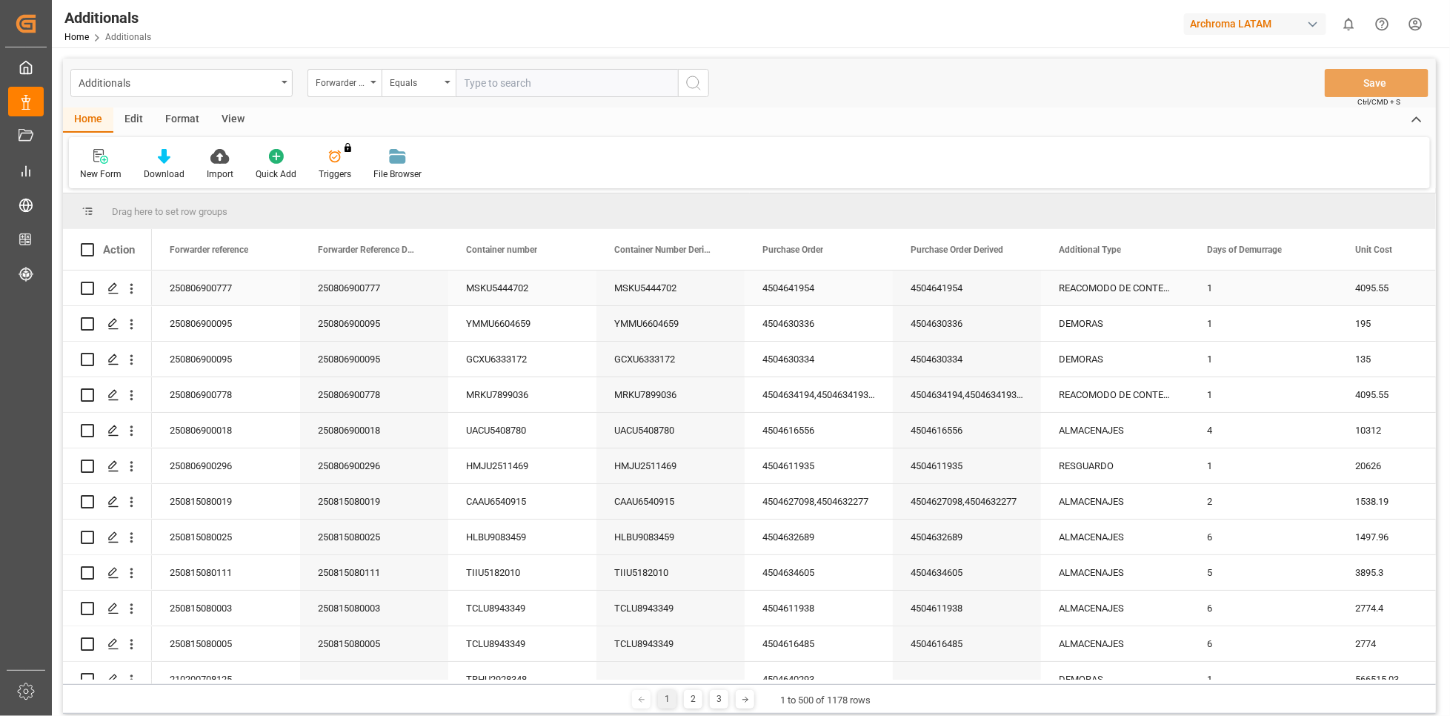
click at [363, 285] on div "250806900777" at bounding box center [374, 288] width 148 height 35
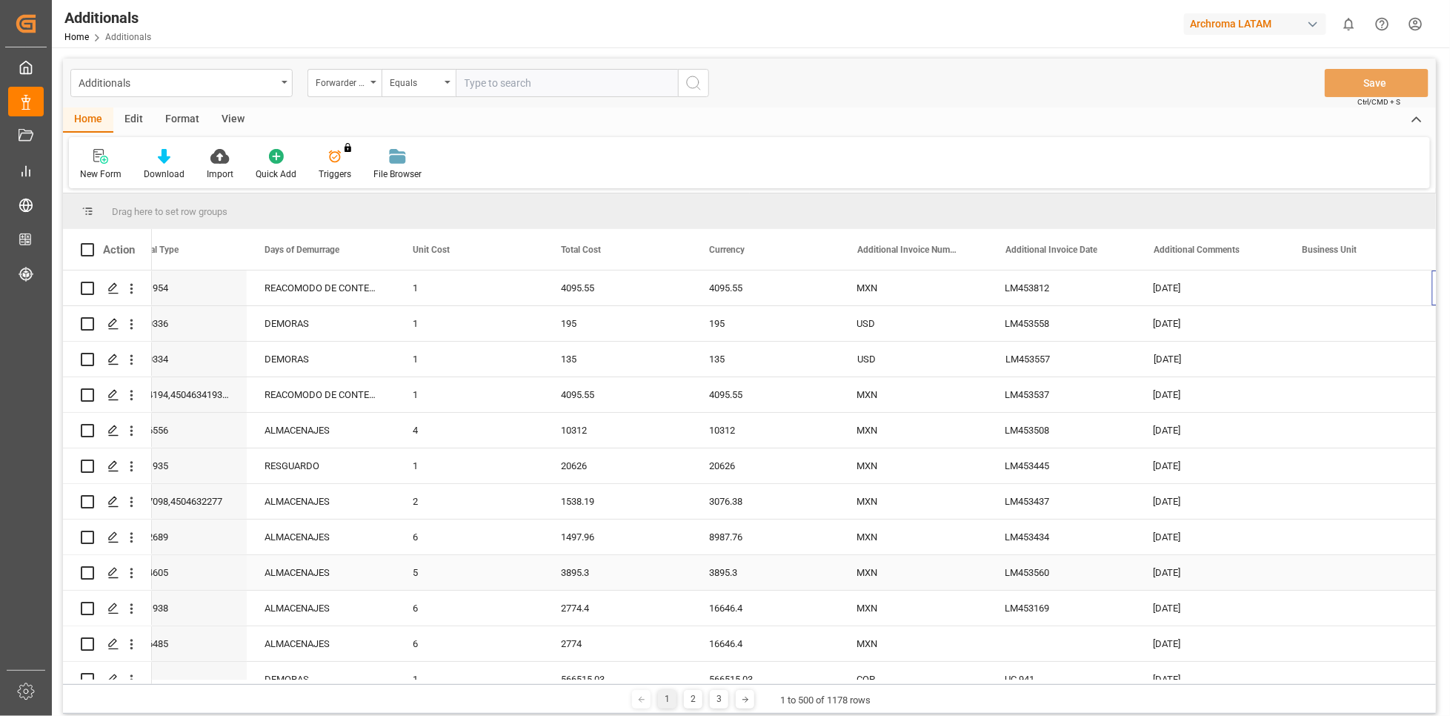
scroll to position [0, 943]
